Goal: Task Accomplishment & Management: Use online tool/utility

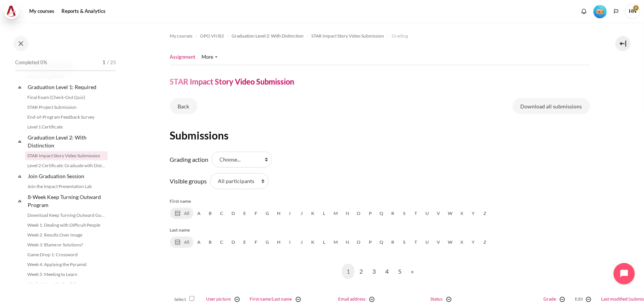
click at [10, 11] on img at bounding box center [11, 11] width 11 height 11
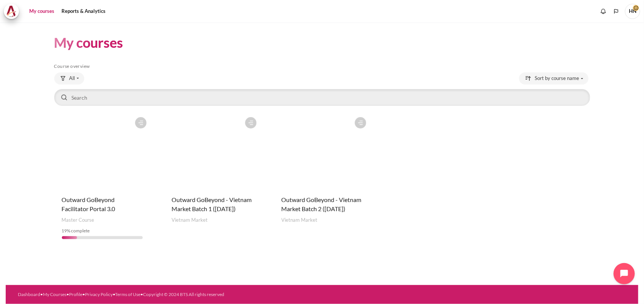
click at [213, 144] on figure "Content" at bounding box center [212, 151] width 96 height 76
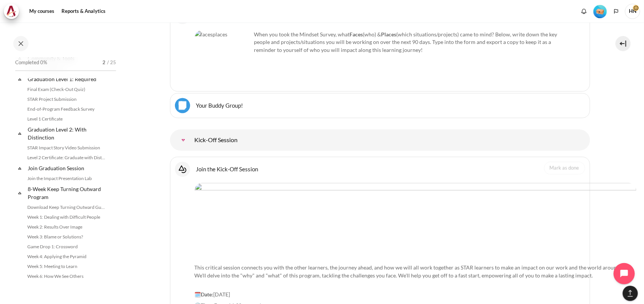
scroll to position [848, 0]
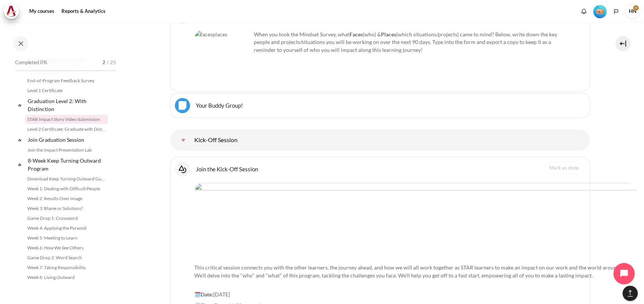
click at [44, 119] on link "STAR Impact Story Video Submission" at bounding box center [66, 119] width 83 height 9
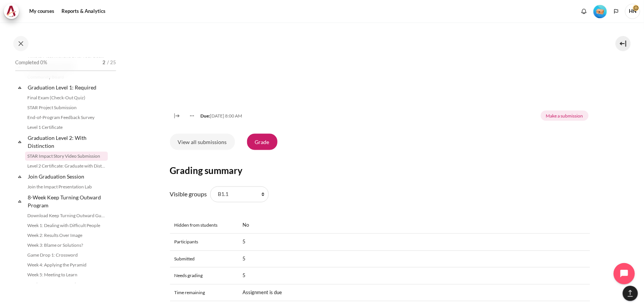
scroll to position [471, 0]
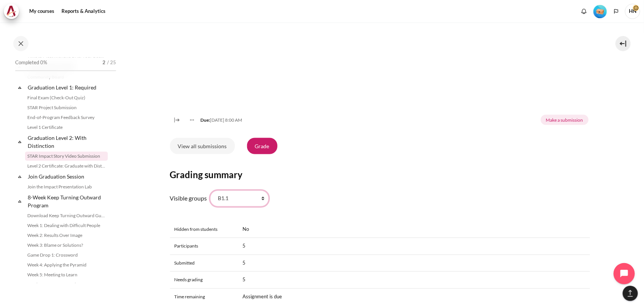
click at [262, 207] on select "All participants B1.1 B1.2 B1.3 B1.4 B1.5 B1.6 B1.7 B1.8 B1.9" at bounding box center [239, 199] width 58 height 16
select select "0"
click at [210, 199] on select "All participants B1.1 B1.2 B1.3 B1.4 B1.5 B1.6 B1.7 B1.8 B1.9" at bounding box center [239, 199] width 58 height 16
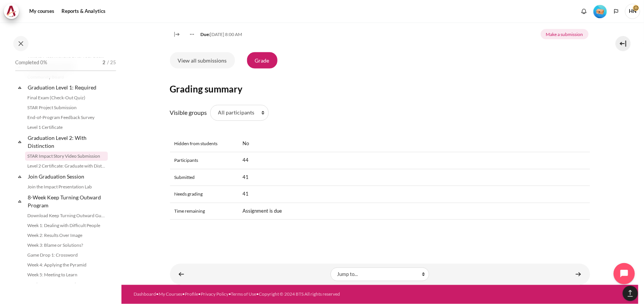
scroll to position [566, 0]
click at [207, 61] on link "View all submissions" at bounding box center [202, 60] width 65 height 16
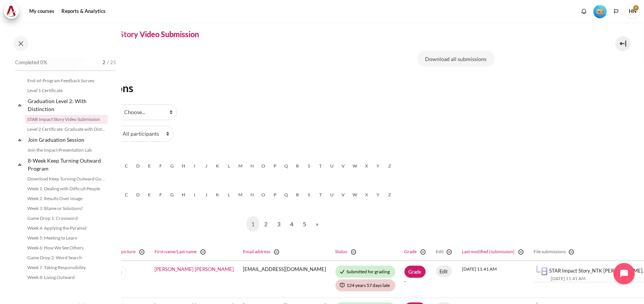
scroll to position [0, 95]
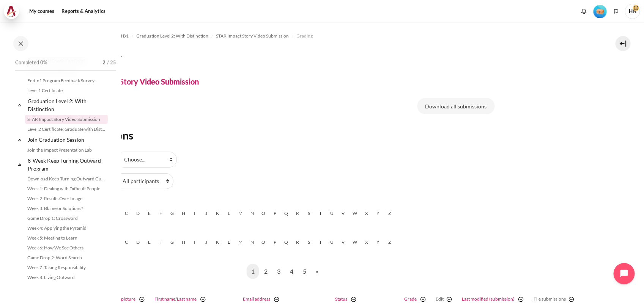
click at [12, 7] on img at bounding box center [11, 11] width 11 height 11
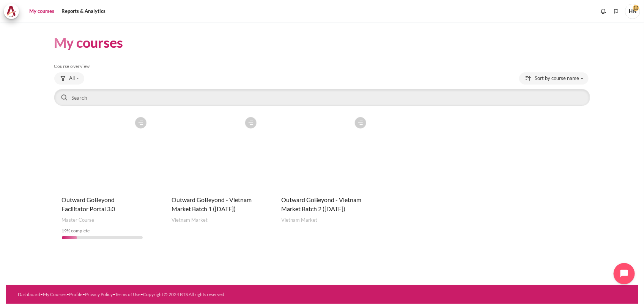
click at [319, 164] on figure "Content" at bounding box center [322, 151] width 96 height 76
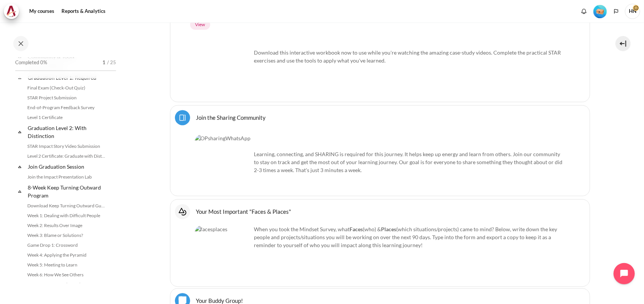
scroll to position [858, 0]
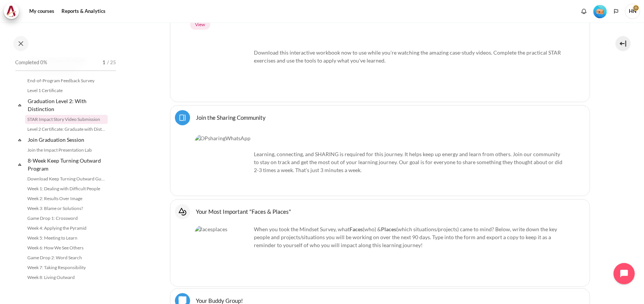
click at [48, 119] on link "STAR Impact Story Video Submission" at bounding box center [66, 119] width 83 height 9
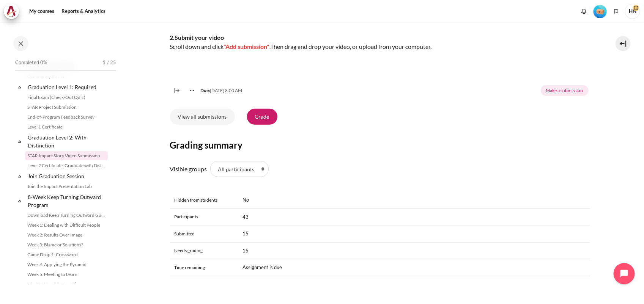
scroll to position [237, 0]
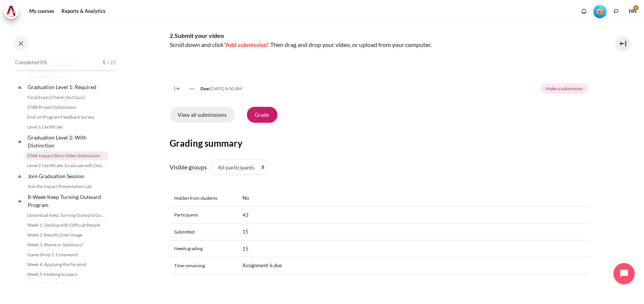
click at [219, 123] on link "View all submissions" at bounding box center [202, 115] width 65 height 16
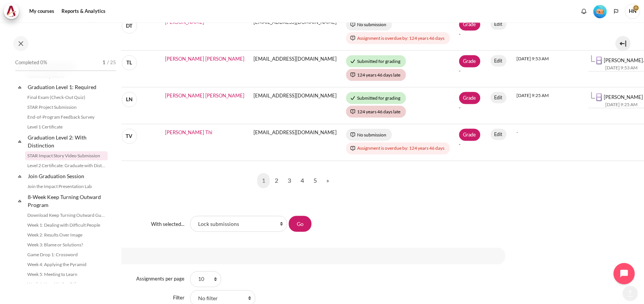
scroll to position [521, 85]
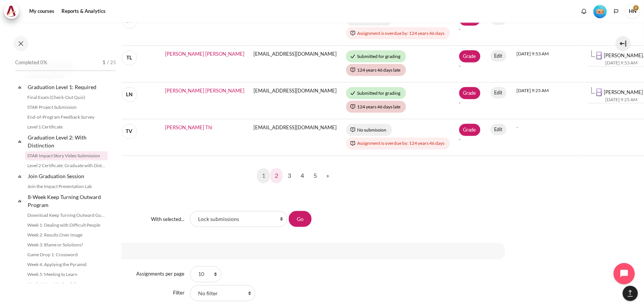
click at [273, 177] on link "2" at bounding box center [276, 175] width 13 height 15
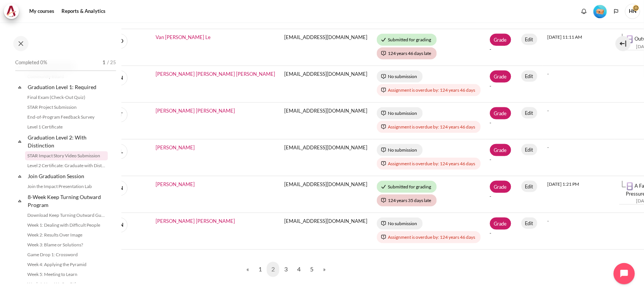
scroll to position [427, 88]
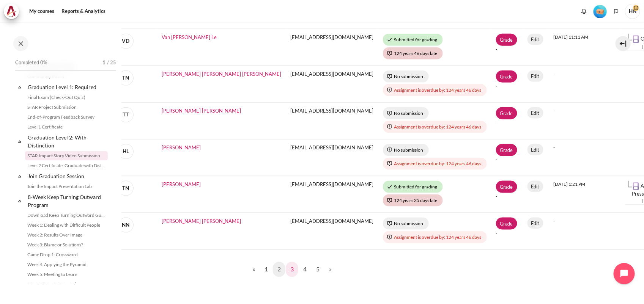
click at [290, 268] on link "3" at bounding box center [292, 269] width 13 height 15
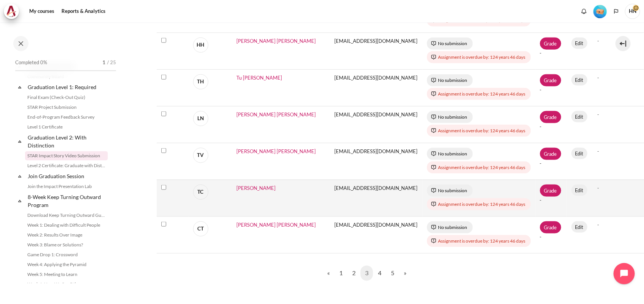
scroll to position [427, 13]
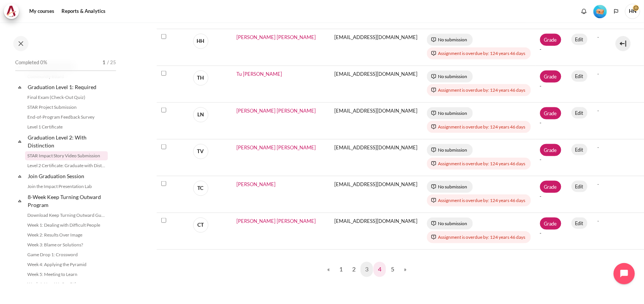
click at [374, 270] on link "4" at bounding box center [379, 269] width 13 height 15
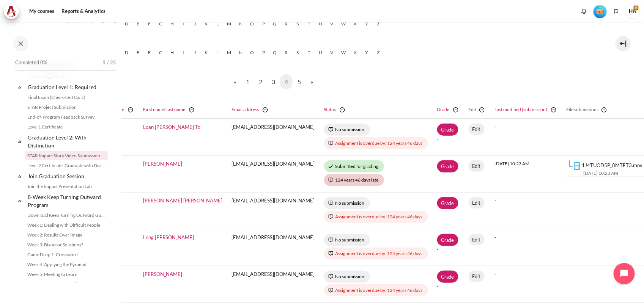
scroll to position [190, 111]
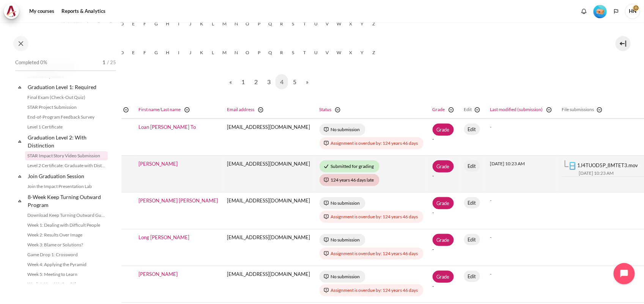
click at [577, 163] on link "1J4TUOD5P_8MTET3.mov" at bounding box center [607, 165] width 61 height 6
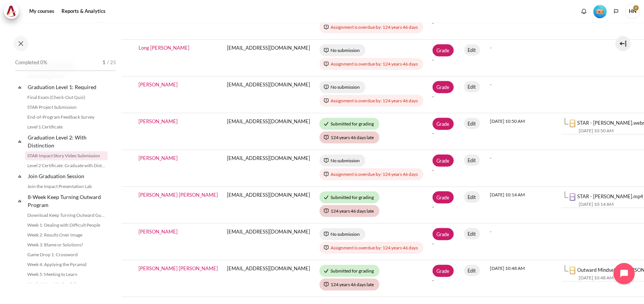
scroll to position [474, 111]
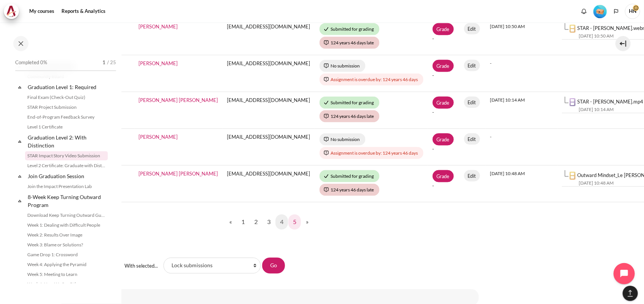
click at [291, 223] on link "5" at bounding box center [294, 222] width 13 height 15
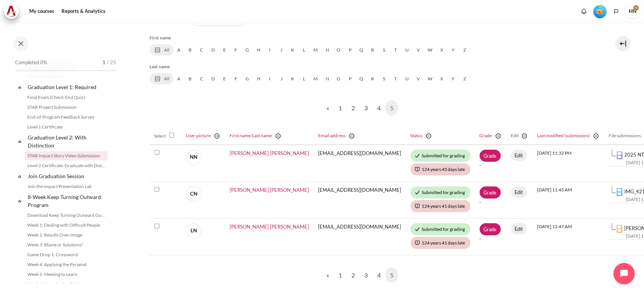
scroll to position [190, 20]
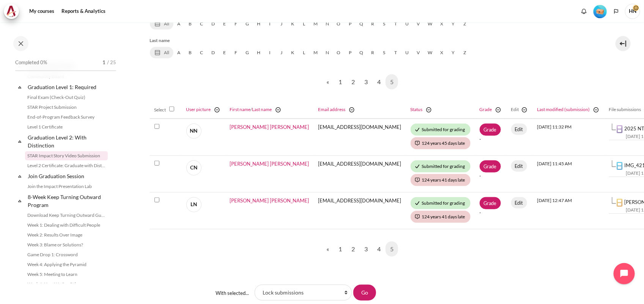
drag, startPoint x: 296, startPoint y: 55, endPoint x: 506, endPoint y: 248, distance: 285.6
click at [506, 248] on nav "« Previous page 1 2 3 4 5 (current)" at bounding box center [360, 248] width 420 height 27
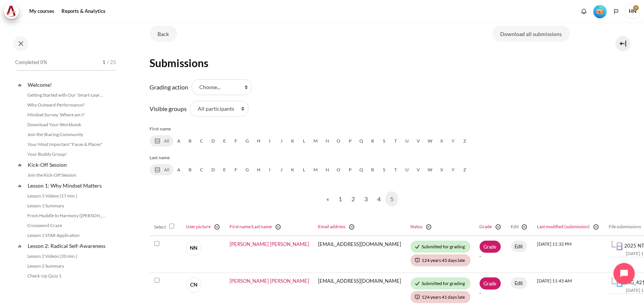
scroll to position [0, 20]
